Goal: Task Accomplishment & Management: Use online tool/utility

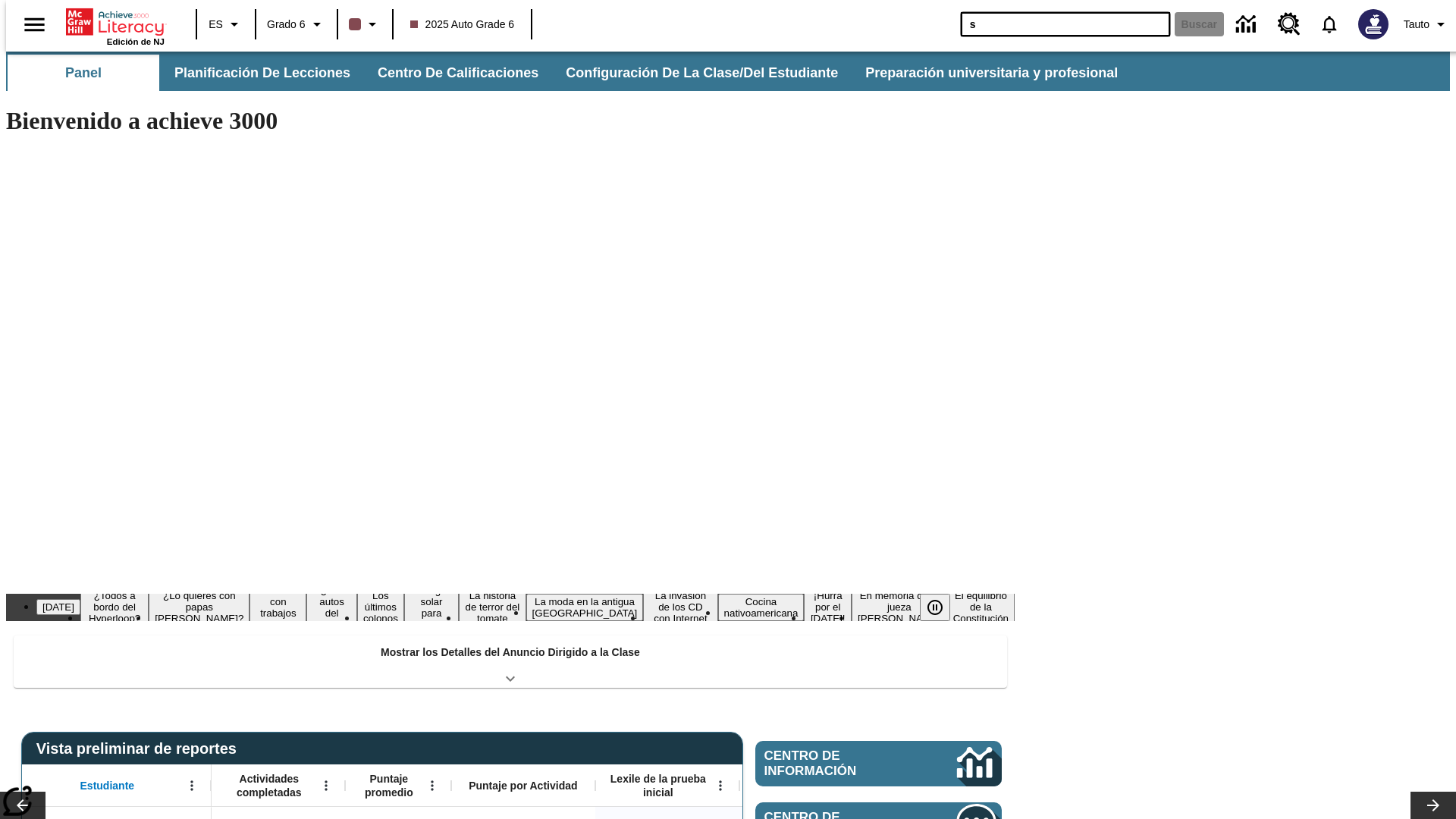
type input "s"
click at [1190, 24] on button "Buscar" at bounding box center [1199, 24] width 49 height 24
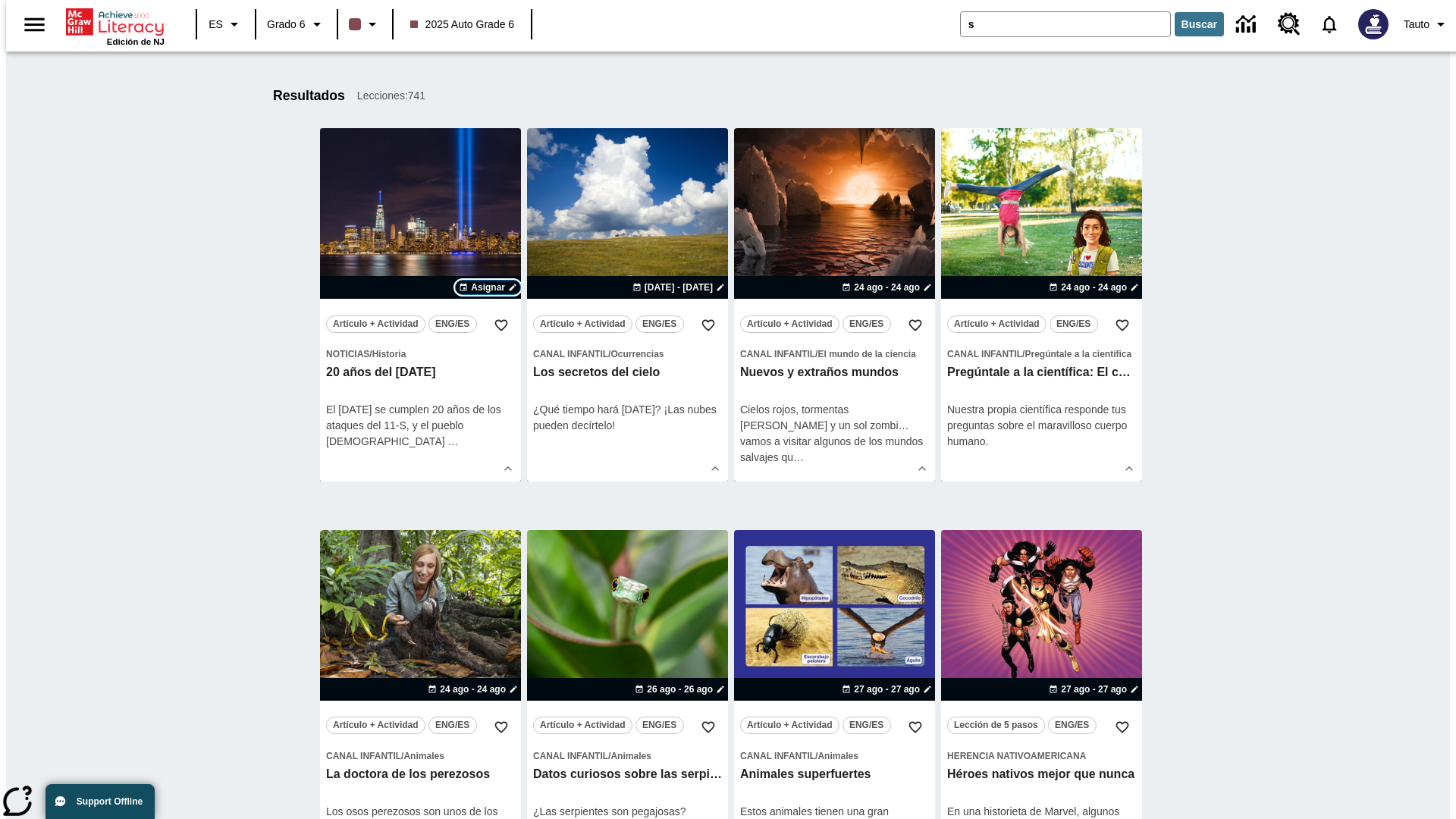
click at [487, 287] on span "Asignar" at bounding box center [488, 287] width 34 height 13
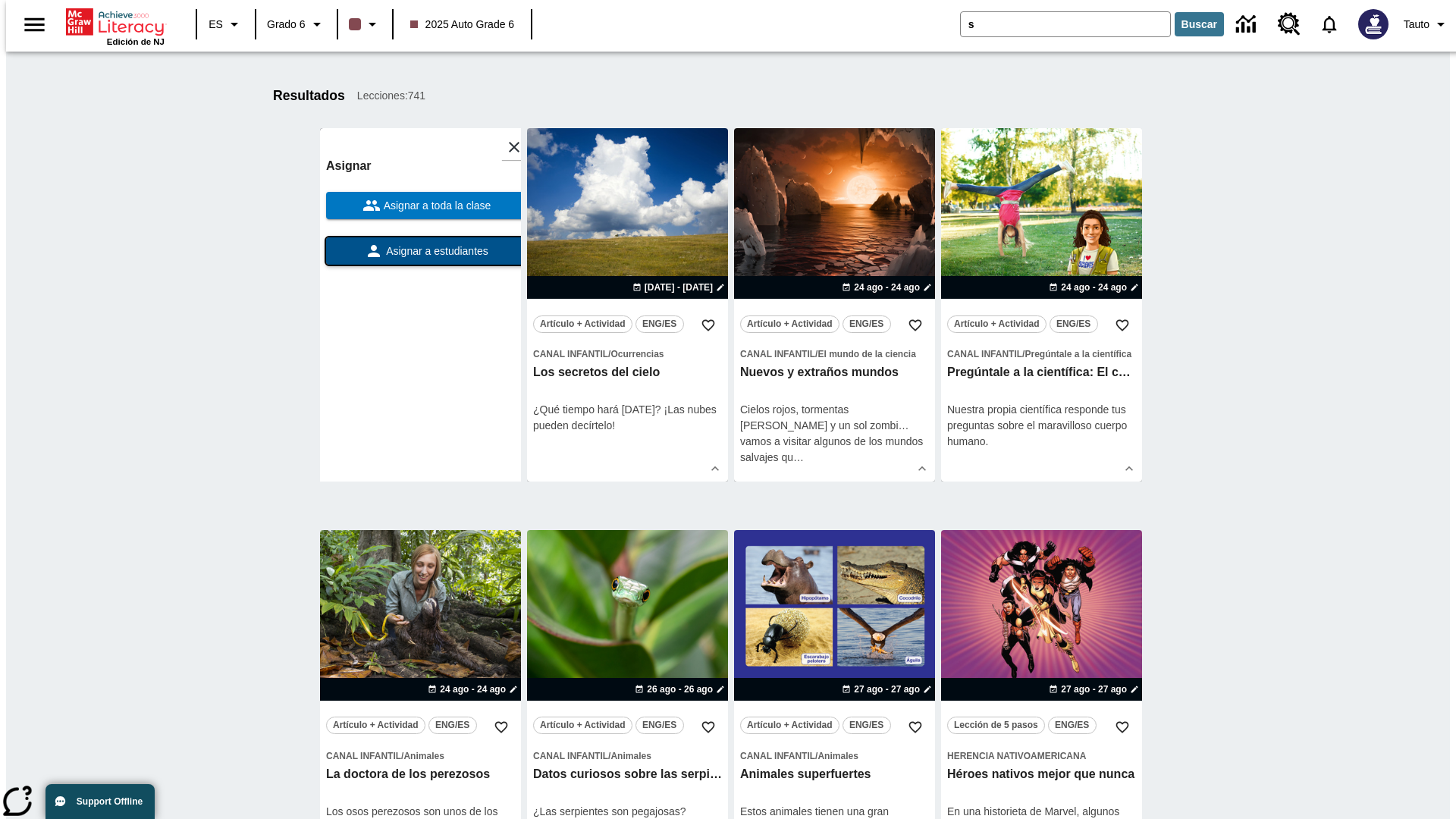
click at [420, 251] on span "Asignar a estudiantes" at bounding box center [435, 251] width 105 height 16
